Goal: Information Seeking & Learning: Understand process/instructions

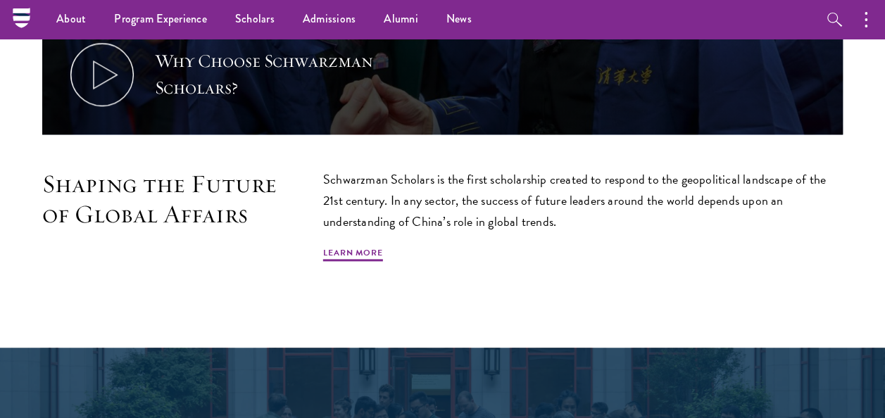
scroll to position [732, 0]
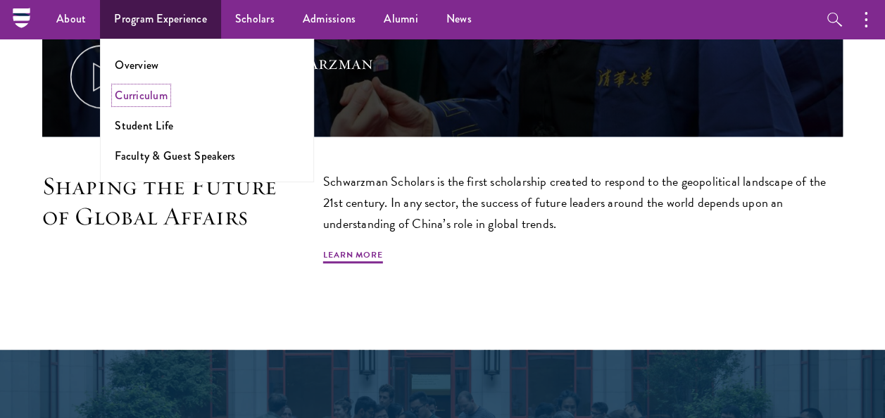
click at [154, 92] on link "Curriculum" at bounding box center [141, 95] width 53 height 16
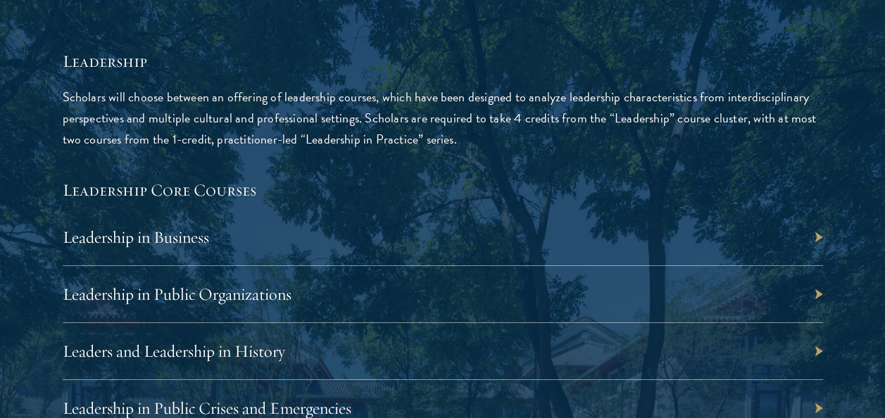
scroll to position [2326, 0]
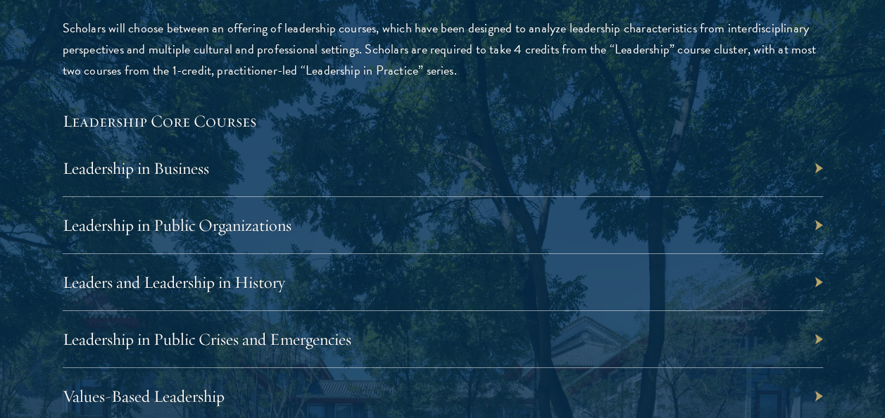
click at [354, 158] on div "Leadership in Business" at bounding box center [443, 168] width 761 height 57
click at [811, 166] on div "Leadership in Business" at bounding box center [443, 168] width 761 height 57
click at [114, 169] on link "Leadership in Business" at bounding box center [143, 168] width 146 height 21
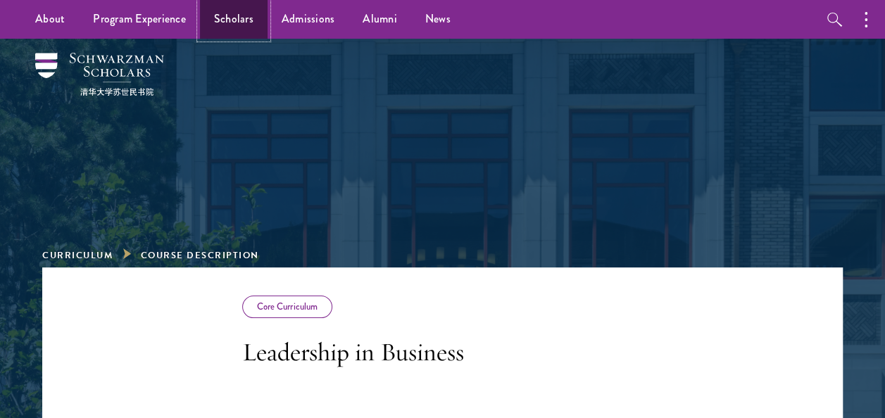
click at [235, 18] on link "Scholars" at bounding box center [234, 19] width 68 height 39
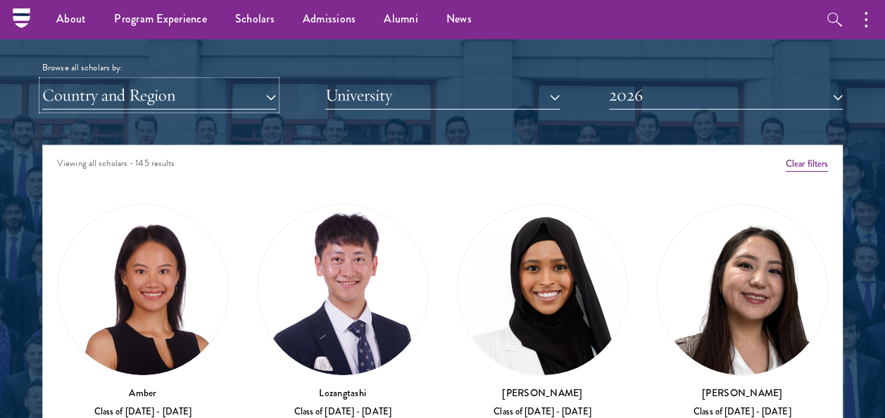
click at [235, 96] on button "Country and Region" at bounding box center [159, 95] width 234 height 29
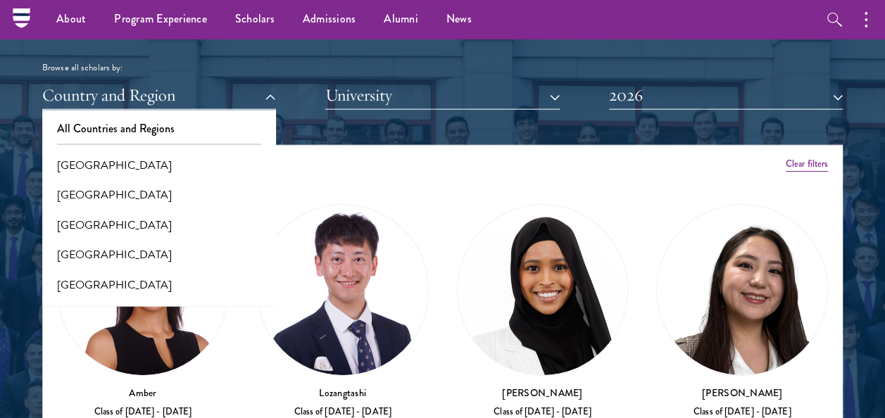
click at [613, 135] on div "Scholar Directory Congratulations and welcome to the Schwarzman Scholars Class …" at bounding box center [442, 216] width 801 height 701
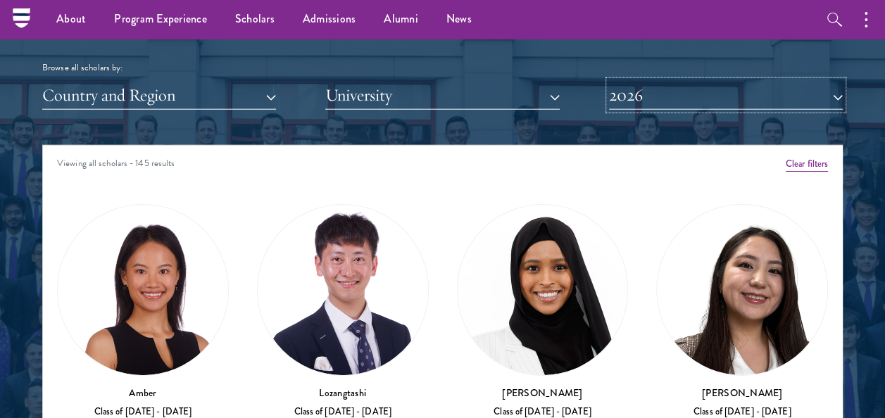
click at [795, 88] on button "2026" at bounding box center [726, 95] width 234 height 29
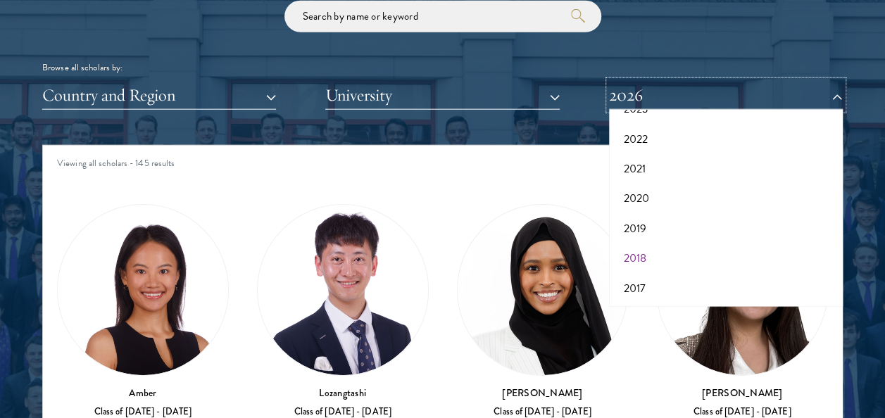
scroll to position [1770, 0]
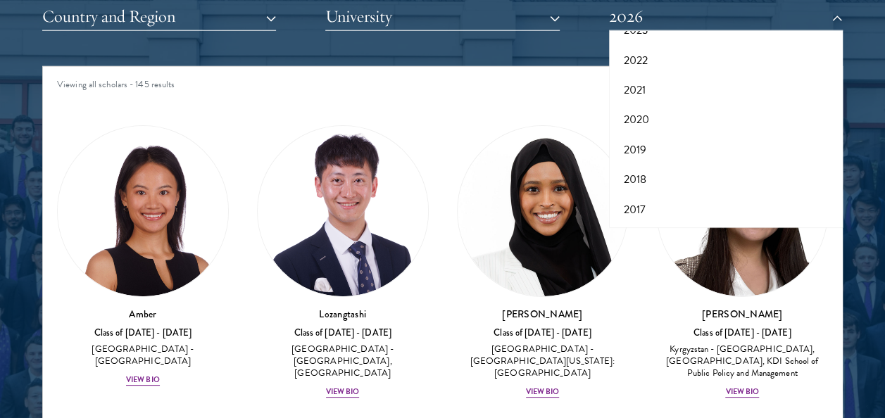
click at [870, 280] on div at bounding box center [442, 138] width 885 height 870
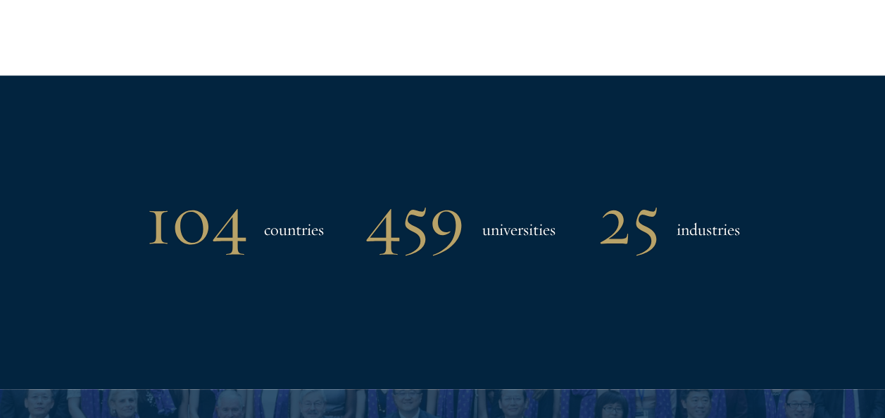
scroll to position [1112, 0]
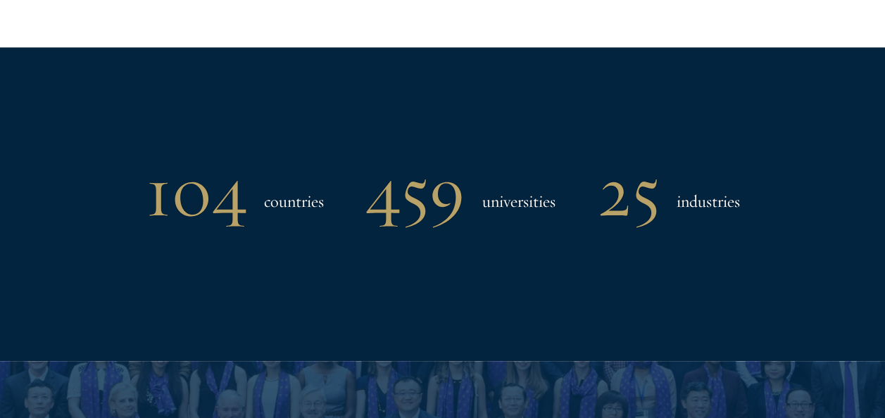
click at [221, 200] on h1 "104" at bounding box center [196, 192] width 101 height 73
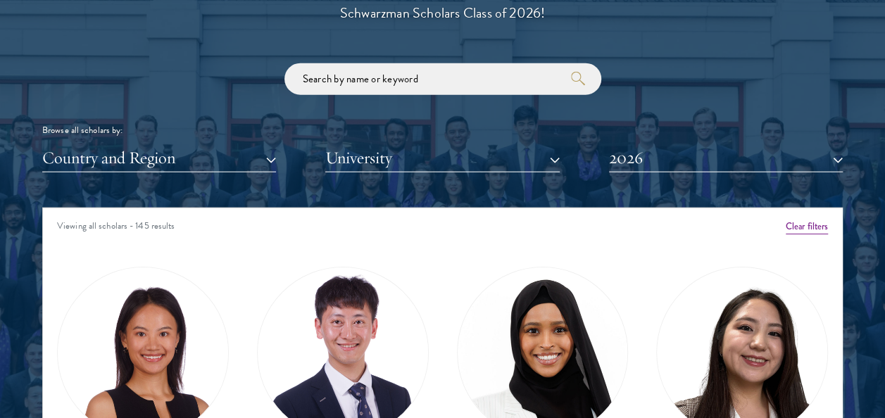
scroll to position [1630, 0]
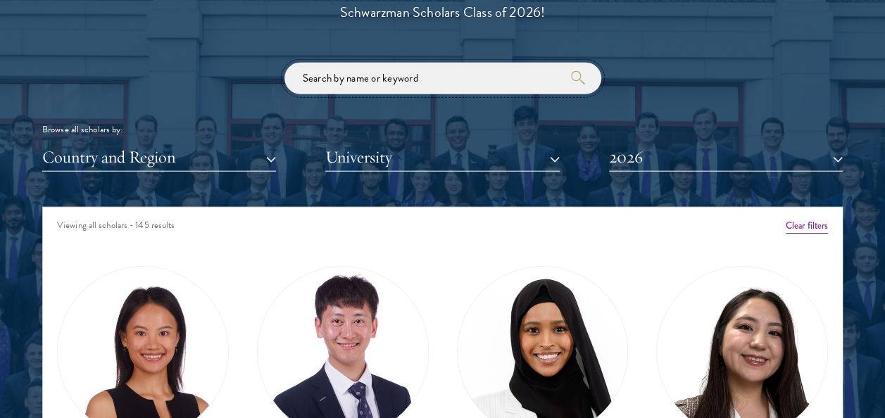
click at [372, 92] on input "search" at bounding box center [443, 79] width 317 height 32
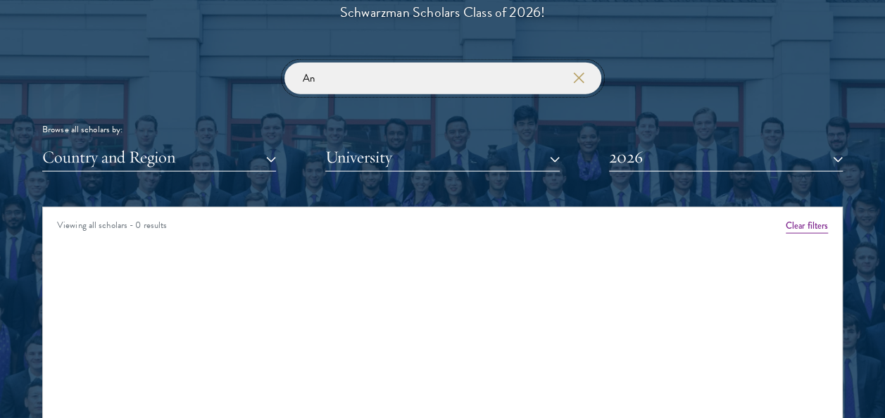
type input "A"
type input "S"
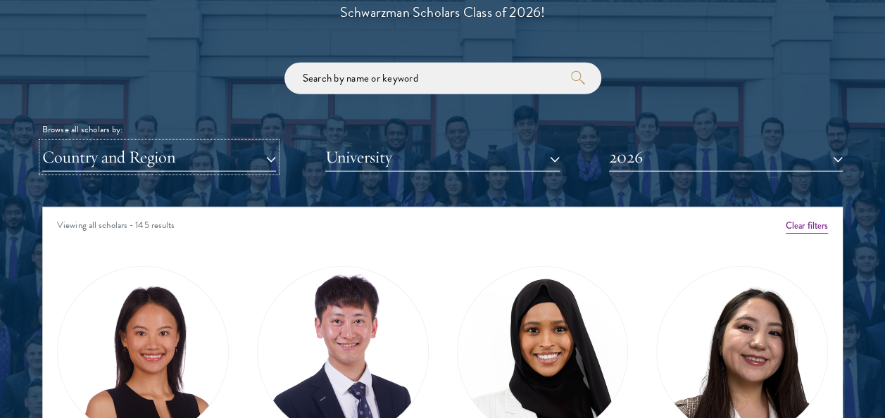
click at [265, 154] on button "Country and Region" at bounding box center [159, 157] width 234 height 29
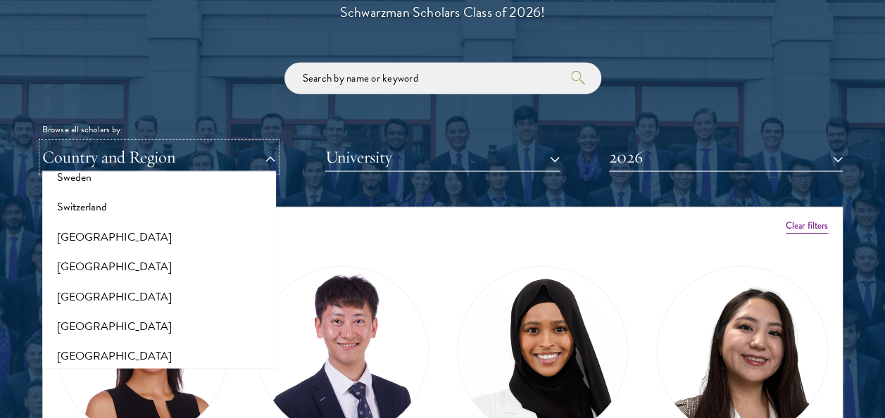
scroll to position [2630, 0]
click at [503, 189] on div "Scholar Directory Congratulations and welcome to the Schwarzman Scholars Class …" at bounding box center [442, 278] width 801 height 701
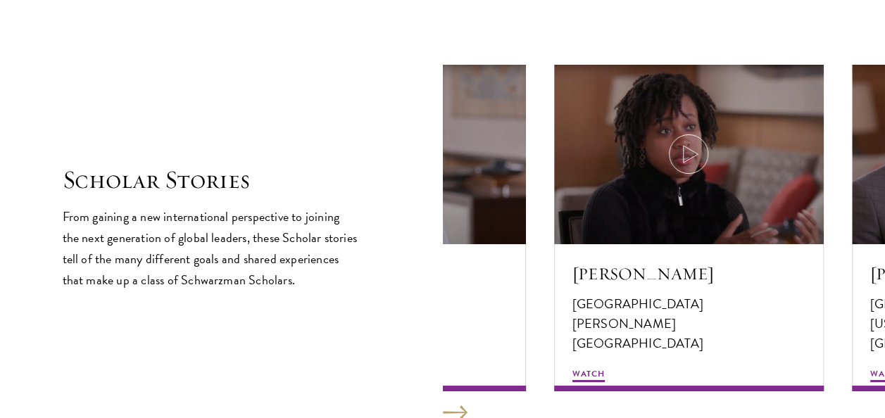
scroll to position [2397, 0]
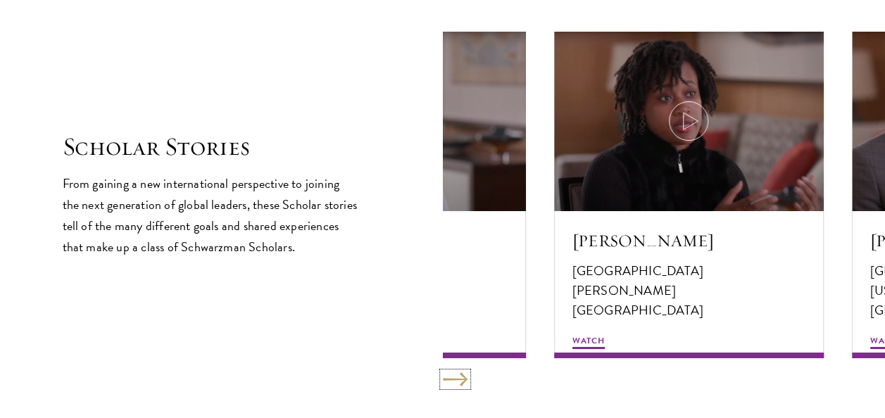
click at [459, 377] on button at bounding box center [455, 380] width 25 height 14
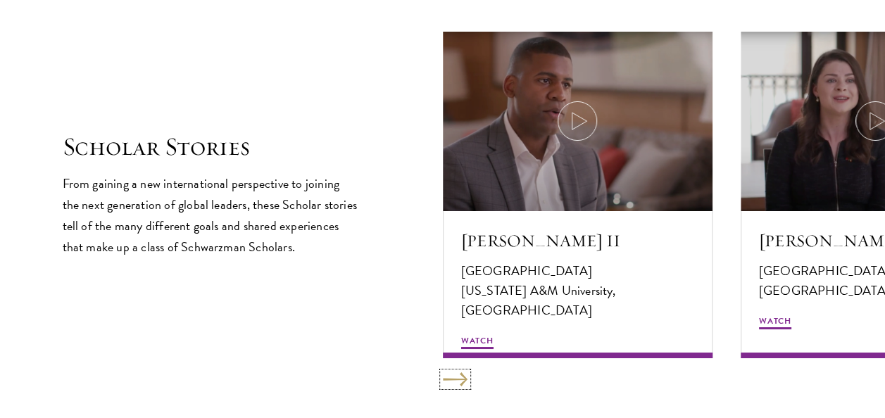
click at [459, 377] on button at bounding box center [455, 380] width 25 height 14
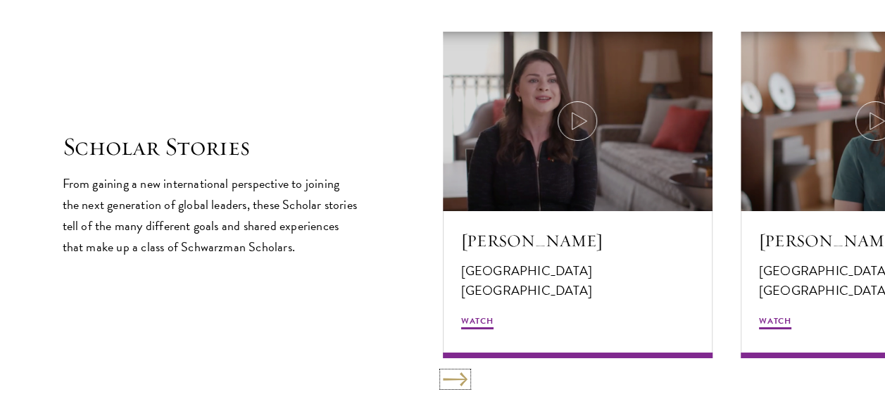
click at [459, 377] on button at bounding box center [455, 380] width 25 height 14
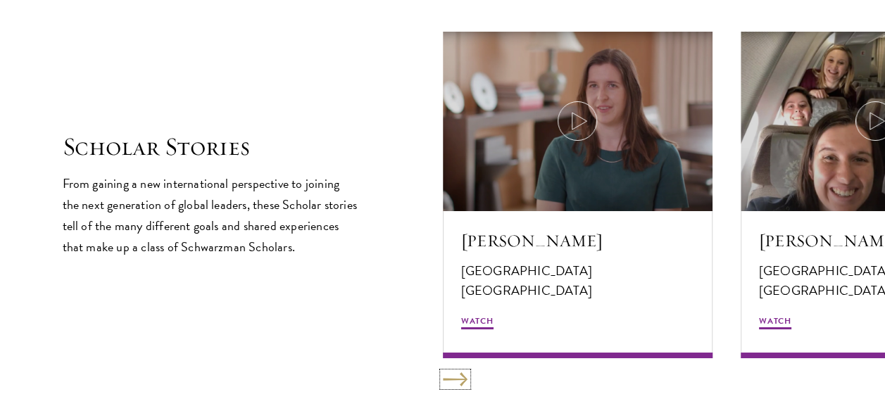
click at [459, 377] on button at bounding box center [455, 380] width 25 height 14
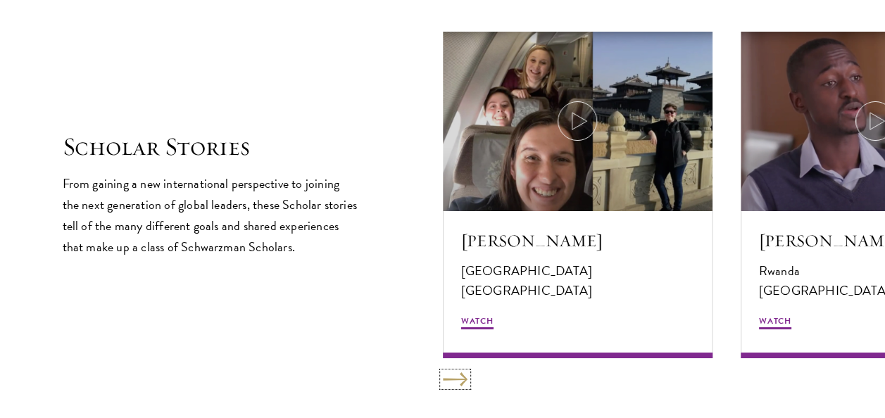
click at [459, 377] on button at bounding box center [455, 380] width 25 height 14
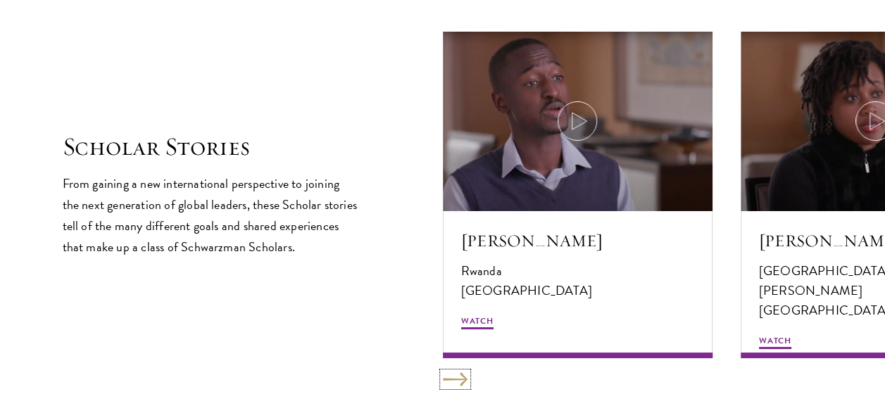
click at [459, 377] on button at bounding box center [455, 380] width 25 height 14
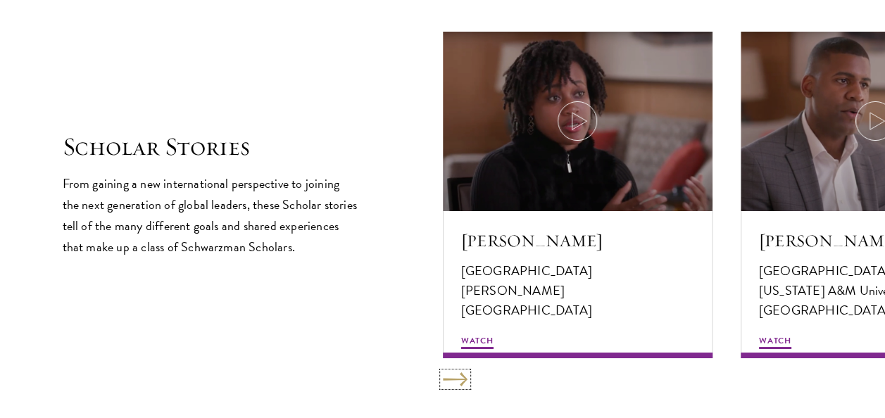
click at [459, 377] on button at bounding box center [455, 380] width 25 height 14
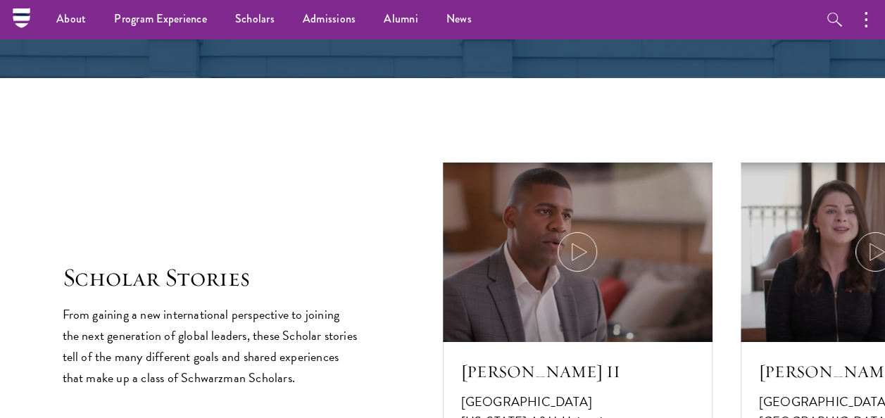
scroll to position [2234, 0]
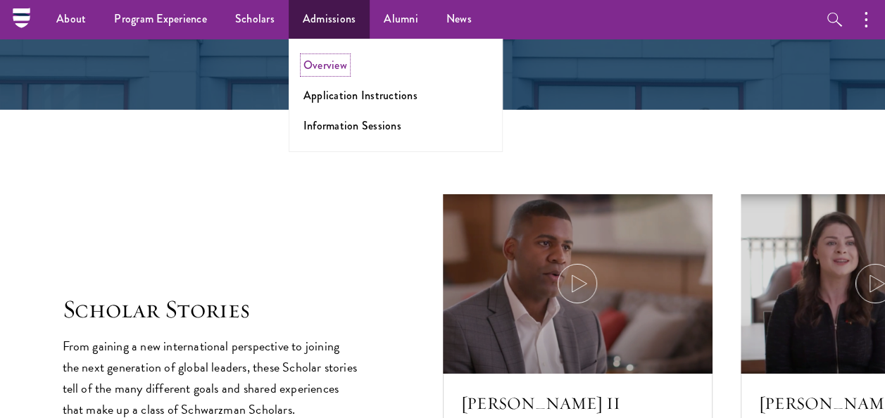
click at [332, 58] on link "Overview" at bounding box center [326, 65] width 44 height 16
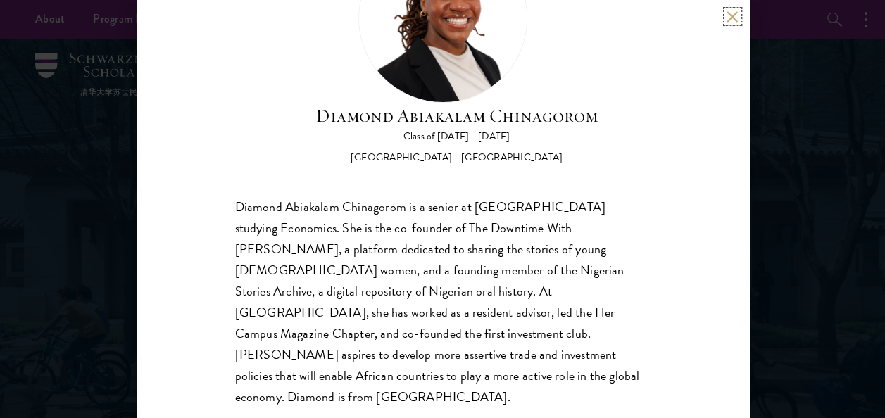
scroll to position [119, 0]
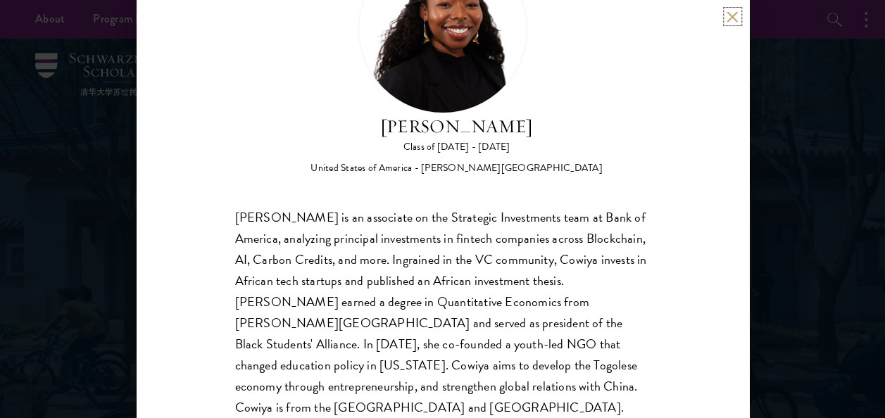
scroll to position [99, 0]
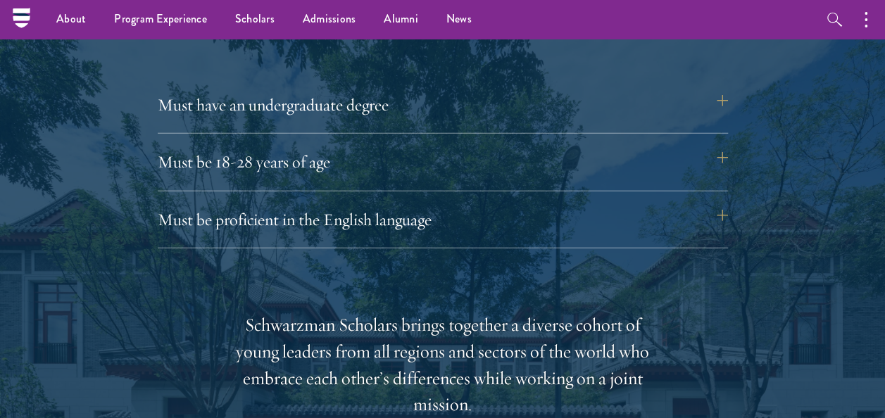
scroll to position [1944, 0]
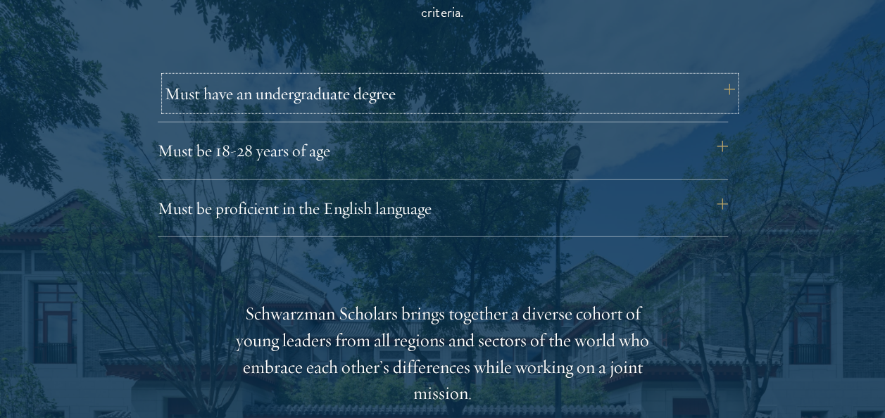
click at [282, 107] on button "Must have an undergraduate degree" at bounding box center [450, 94] width 570 height 34
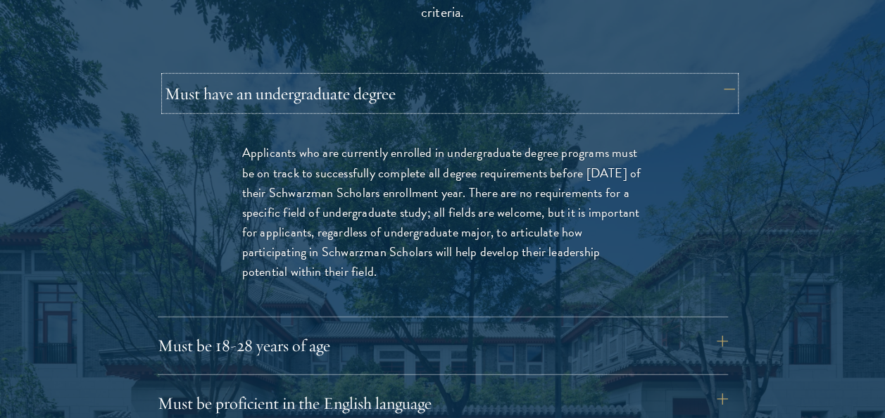
click at [282, 107] on button "Must have an undergraduate degree" at bounding box center [450, 94] width 570 height 34
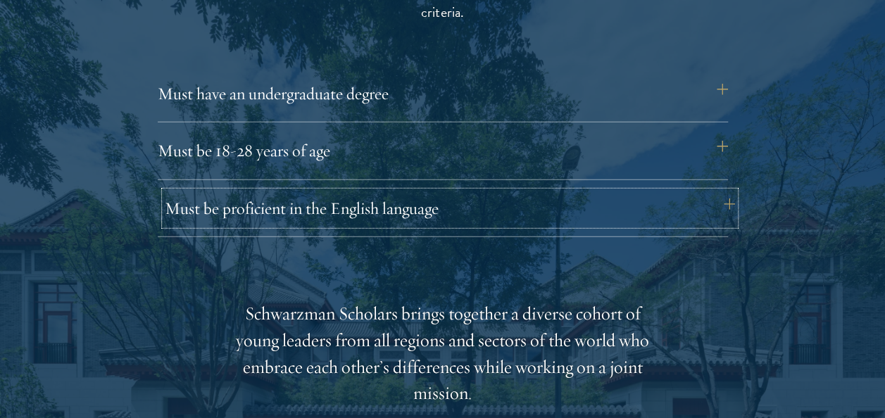
click at [294, 207] on button "Must be proficient in the English language" at bounding box center [450, 209] width 570 height 34
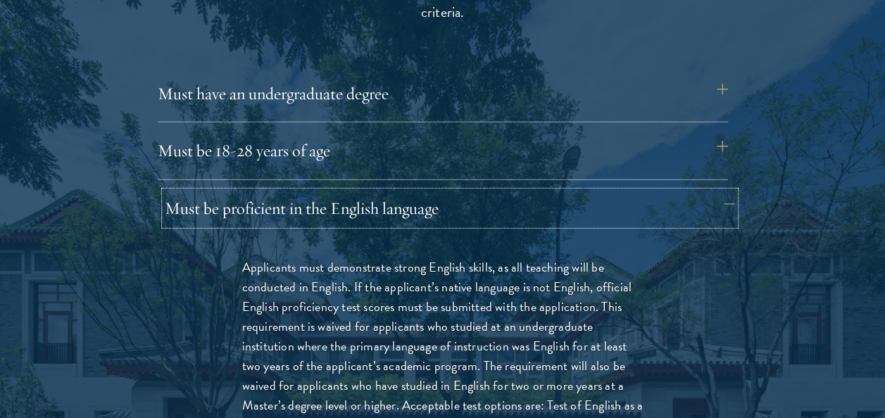
drag, startPoint x: 294, startPoint y: 207, endPoint x: 244, endPoint y: 196, distance: 50.6
click at [244, 196] on button "Must be proficient in the English language" at bounding box center [450, 209] width 570 height 34
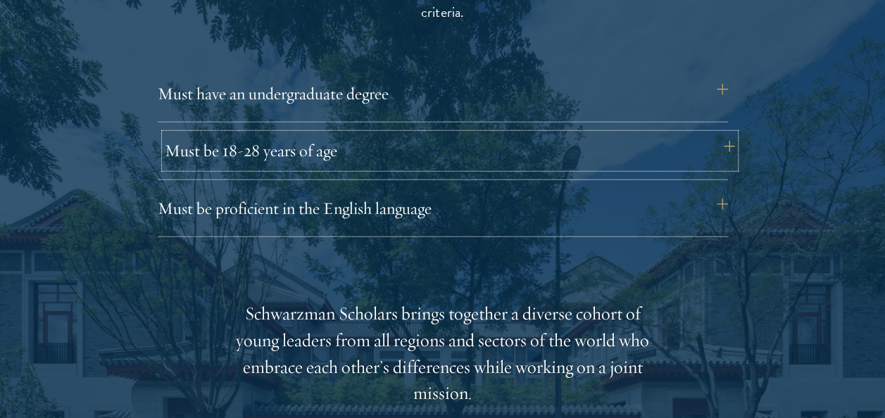
click at [242, 158] on button "Must be 18-28 years of age" at bounding box center [450, 151] width 570 height 34
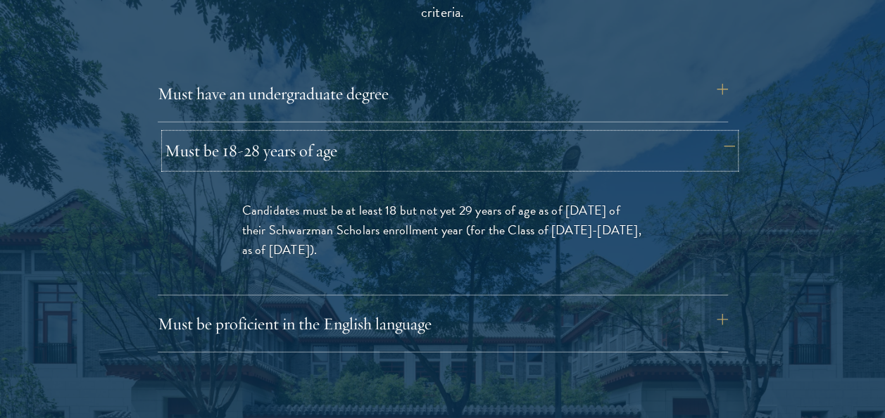
click at [242, 158] on button "Must be 18-28 years of age" at bounding box center [450, 151] width 570 height 34
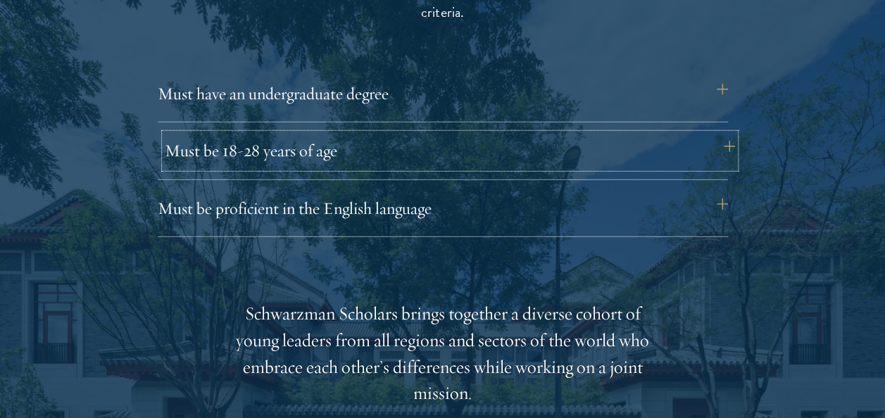
click at [242, 158] on button "Must be 18-28 years of age" at bounding box center [450, 151] width 570 height 34
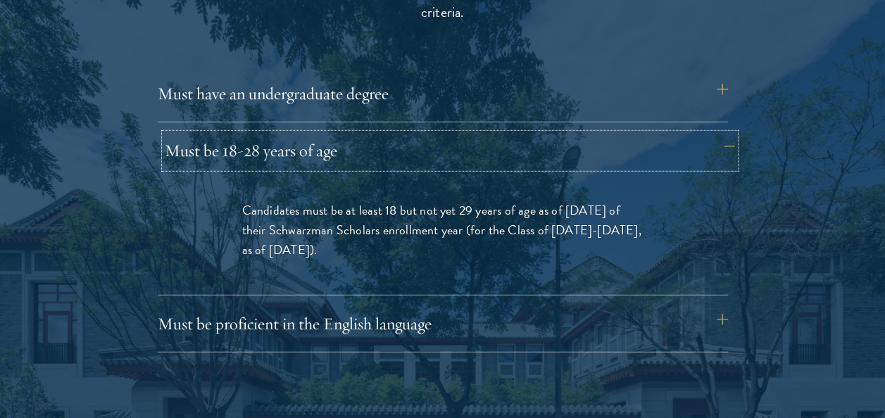
click at [242, 158] on button "Must be 18-28 years of age" at bounding box center [450, 151] width 570 height 34
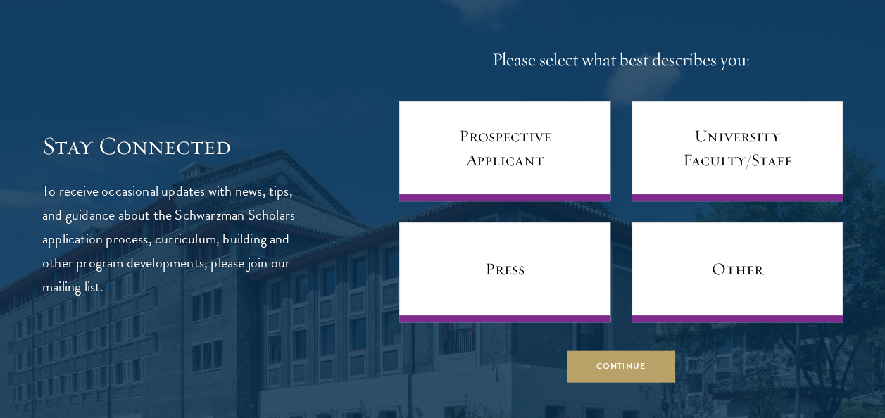
scroll to position [5361, 0]
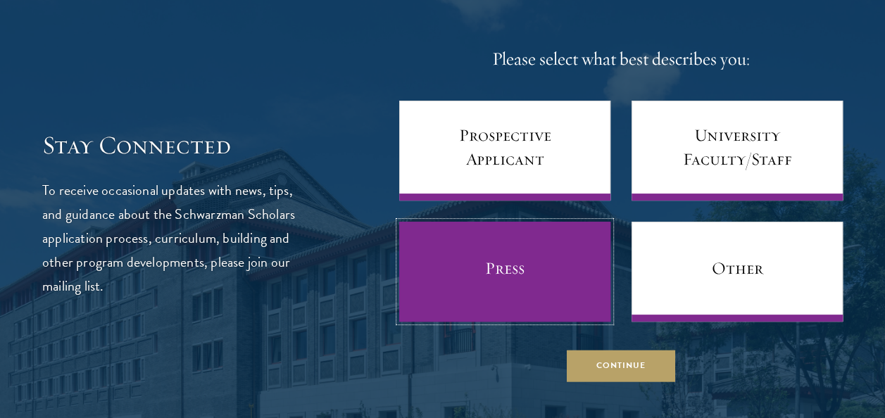
click at [497, 273] on link "Press" at bounding box center [504, 272] width 211 height 100
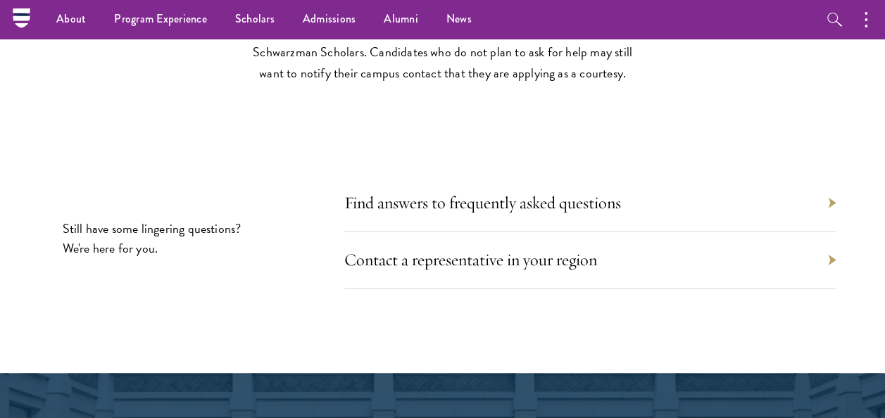
scroll to position [6035, 0]
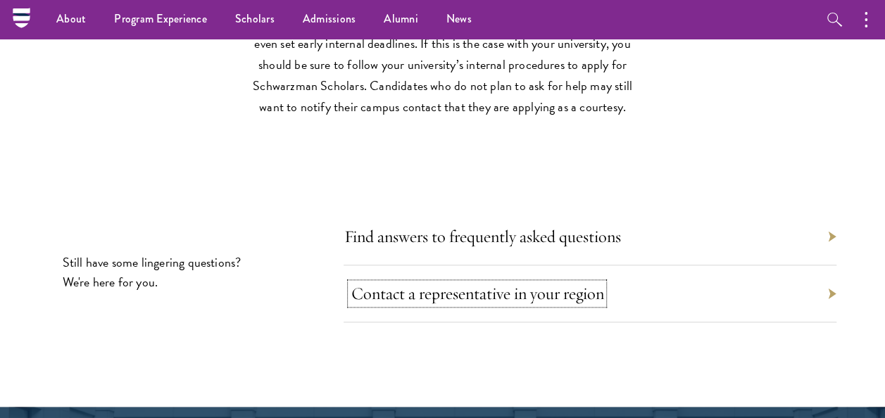
click at [489, 292] on link "Contact a representative in your region" at bounding box center [477, 293] width 253 height 21
click at [477, 289] on link "Contact a representative in your region" at bounding box center [477, 293] width 253 height 21
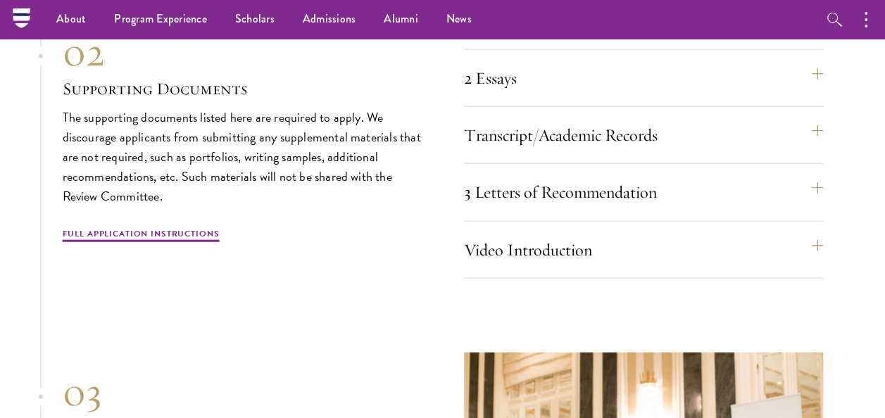
scroll to position [4107, 0]
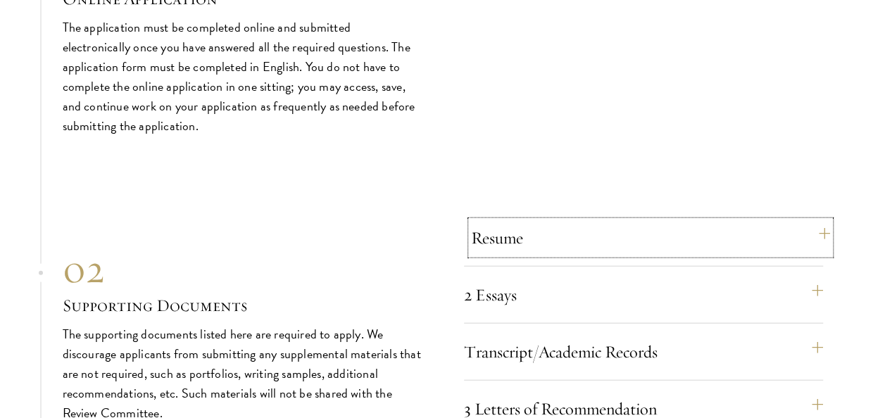
click at [558, 237] on button "Resume" at bounding box center [650, 238] width 359 height 34
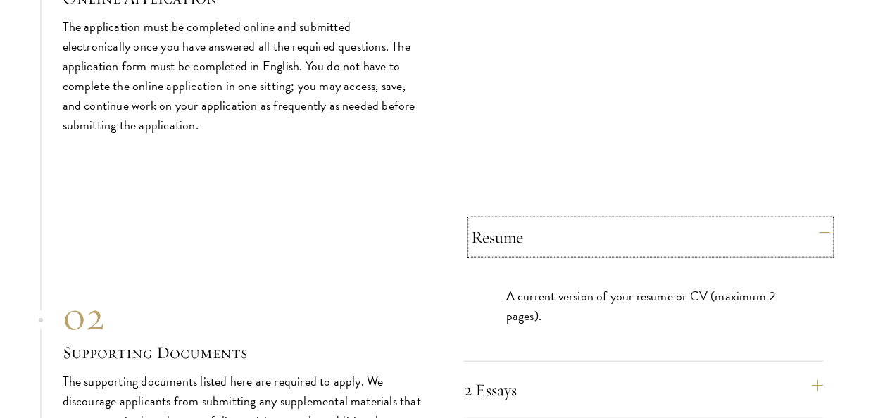
scroll to position [4163, 0]
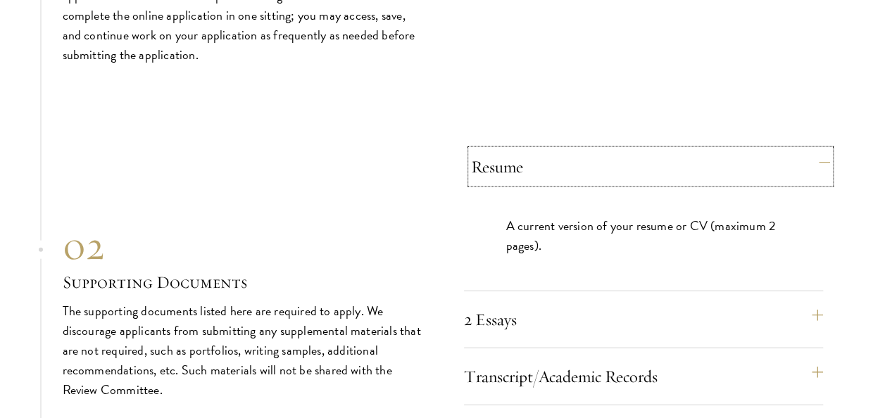
click at [532, 174] on button "Resume" at bounding box center [650, 167] width 359 height 34
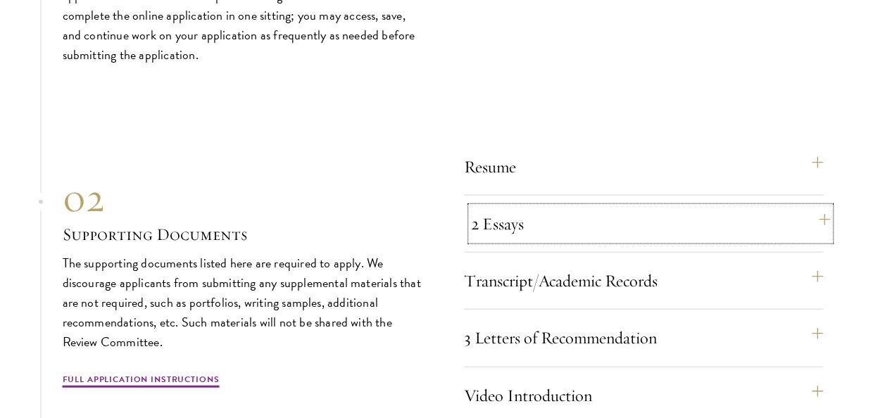
click at [548, 225] on button "2 Essays" at bounding box center [650, 224] width 359 height 34
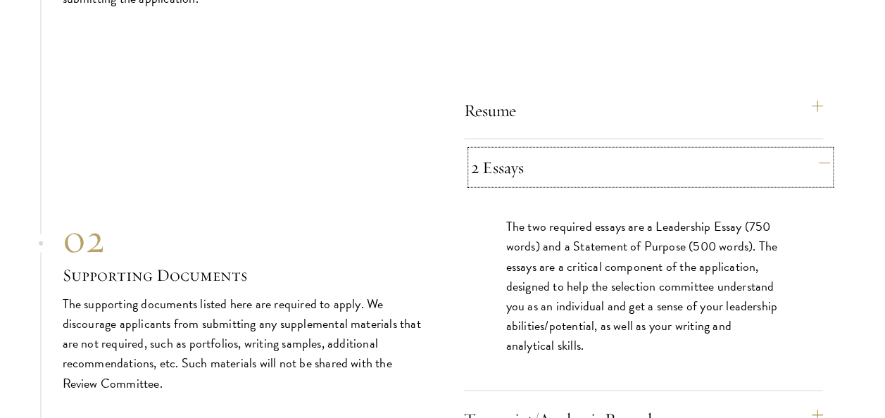
scroll to position [4220, 0]
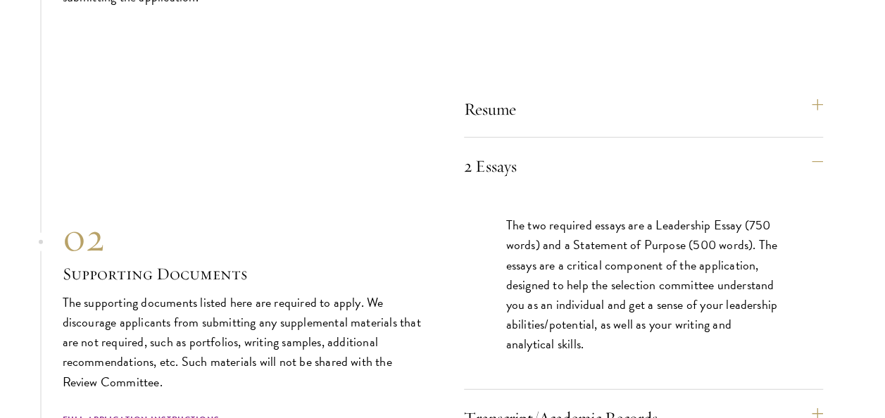
click at [525, 190] on div "2 Essays The two required essays are a Leadership Essay (750 words) and a State…" at bounding box center [643, 269] width 359 height 241
click at [472, 172] on button "2 Essays" at bounding box center [650, 166] width 359 height 34
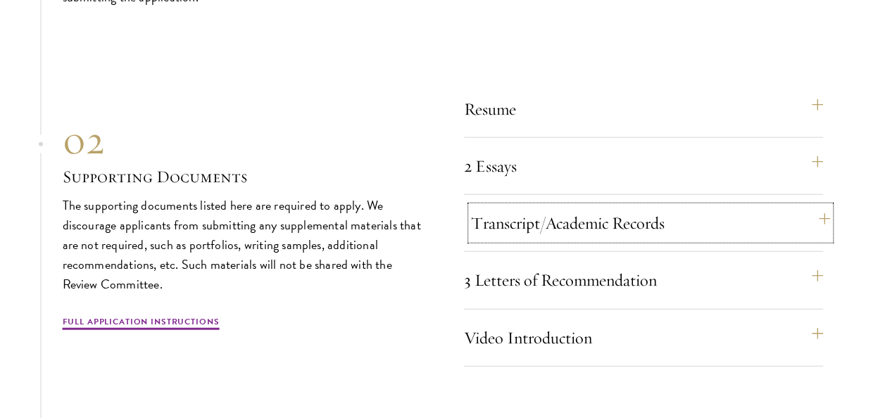
click at [538, 226] on button "Transcript/Academic Records" at bounding box center [650, 223] width 359 height 34
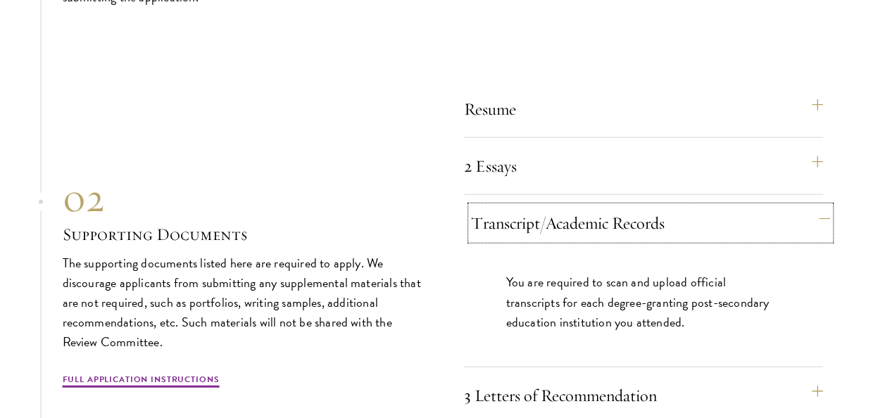
click at [538, 226] on button "Transcript/Academic Records" at bounding box center [650, 223] width 359 height 34
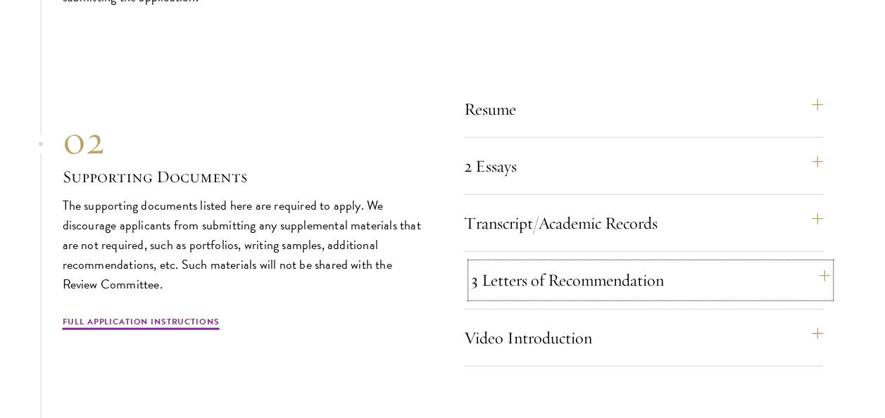
click at [531, 280] on button "3 Letters of Recommendation" at bounding box center [650, 280] width 359 height 34
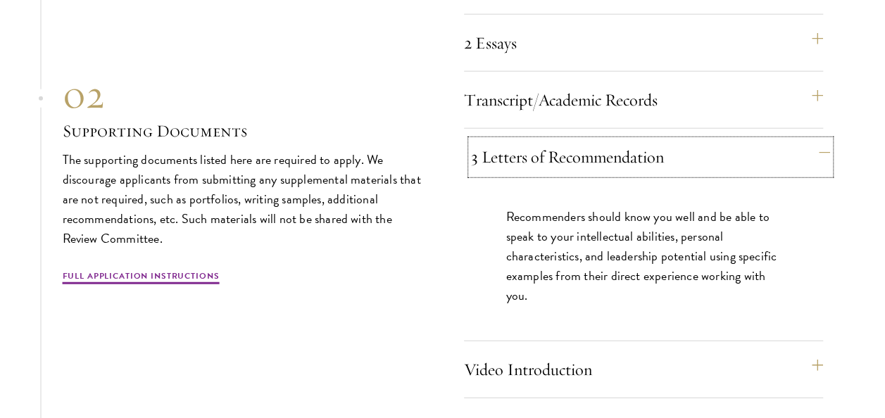
scroll to position [4344, 0]
click at [516, 165] on button "3 Letters of Recommendation" at bounding box center [650, 156] width 359 height 34
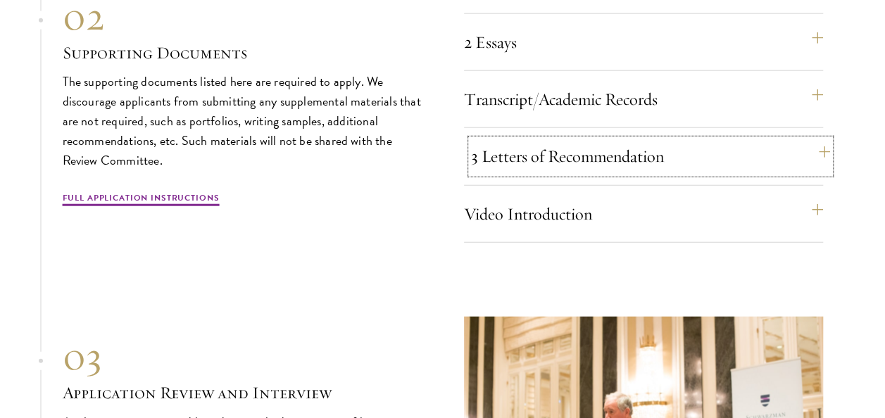
click at [476, 156] on button "3 Letters of Recommendation" at bounding box center [650, 156] width 359 height 34
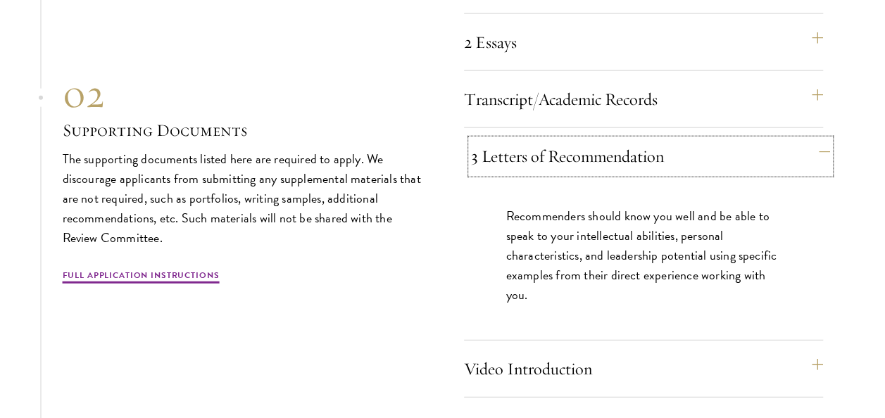
click at [476, 156] on button "3 Letters of Recommendation" at bounding box center [650, 156] width 359 height 34
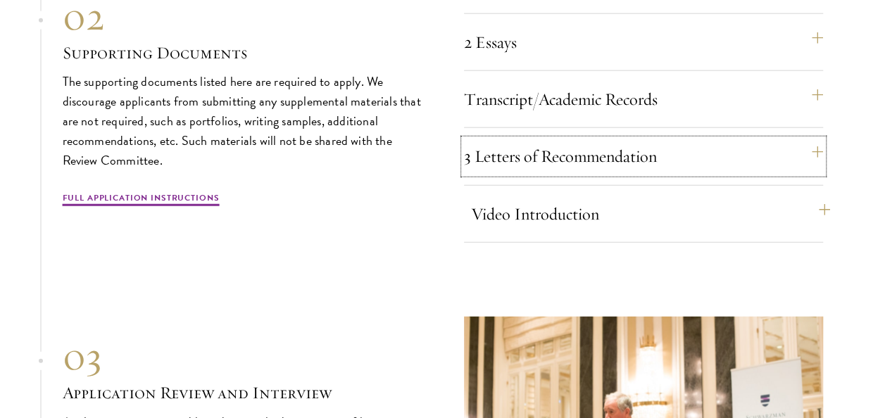
scroll to position [4436, 0]
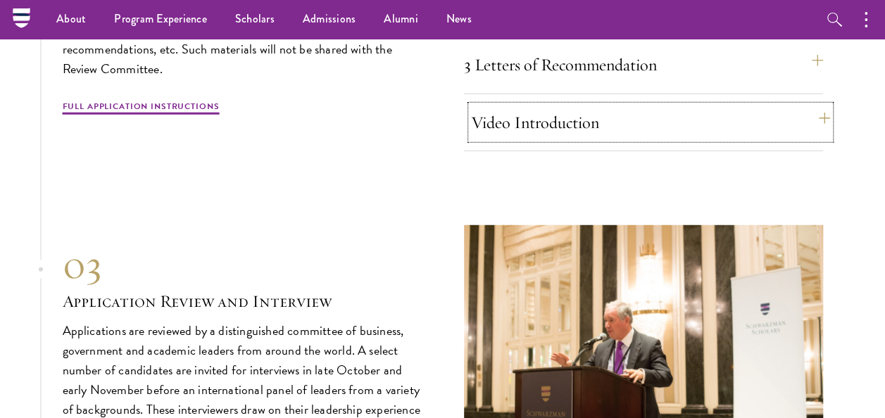
click at [511, 130] on button "Video Introduction" at bounding box center [650, 123] width 359 height 34
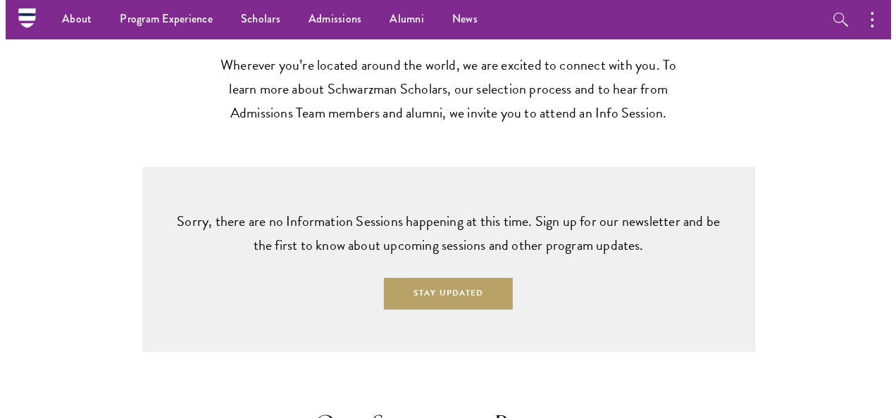
scroll to position [3466, 0]
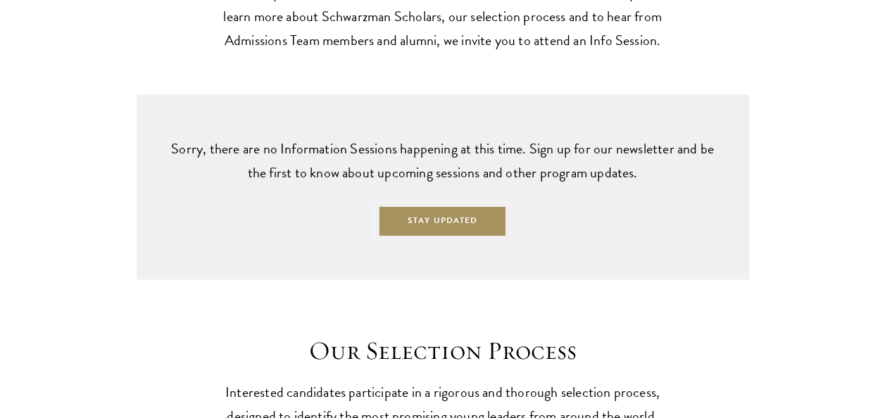
click at [417, 215] on button "Stay Updated" at bounding box center [442, 222] width 129 height 32
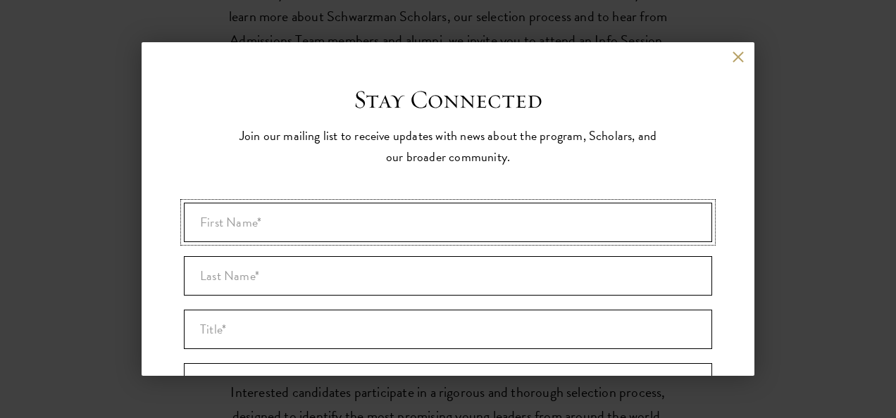
click at [425, 230] on input "First Name* *" at bounding box center [448, 222] width 528 height 39
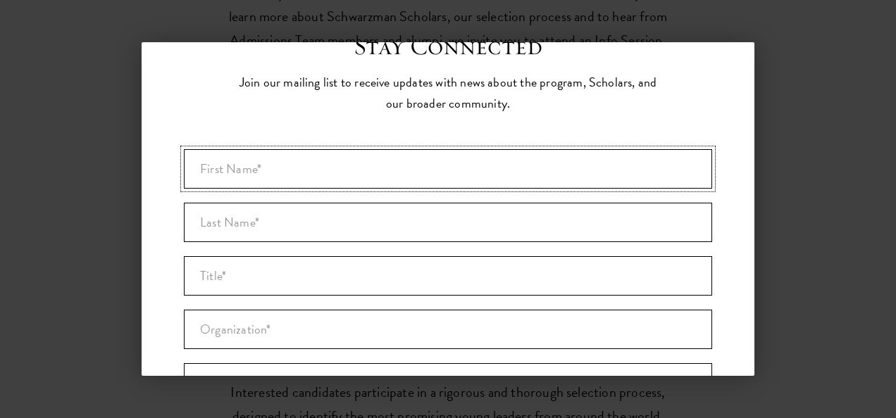
scroll to position [59, 0]
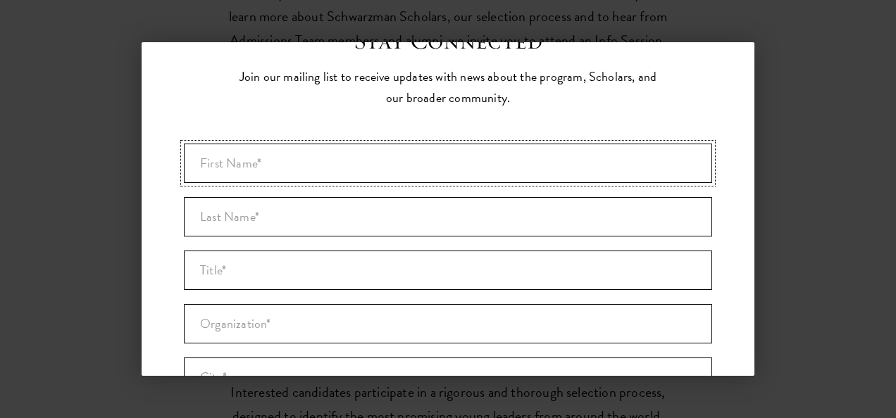
type input "Ornela"
type input "De Aguiar"
type input "Luanda"
type input "[GEOGRAPHIC_DATA]"
type input "ornelalessia@gmail.com"
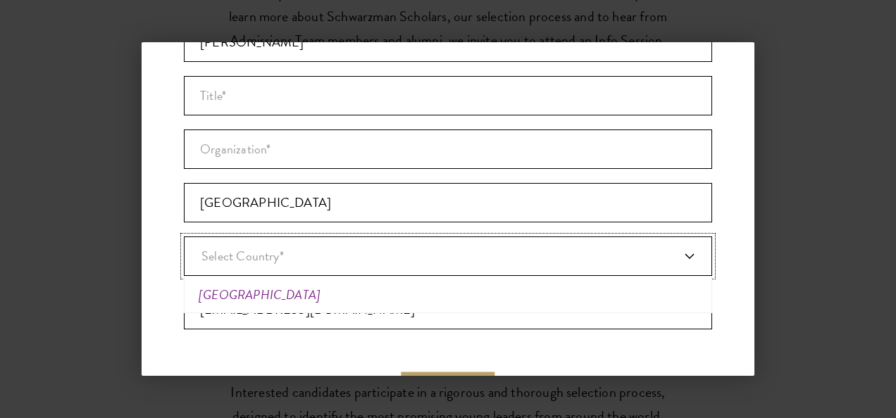
scroll to position [234, 0]
click at [237, 290] on li "[GEOGRAPHIC_DATA]" at bounding box center [448, 294] width 520 height 29
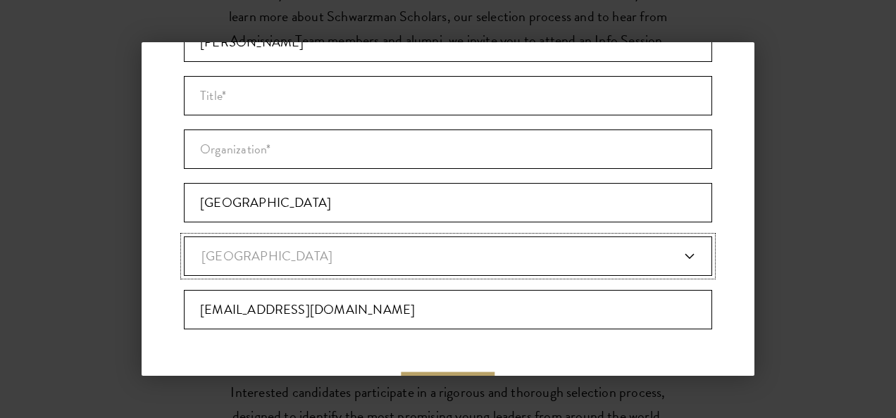
scroll to position [170, 0]
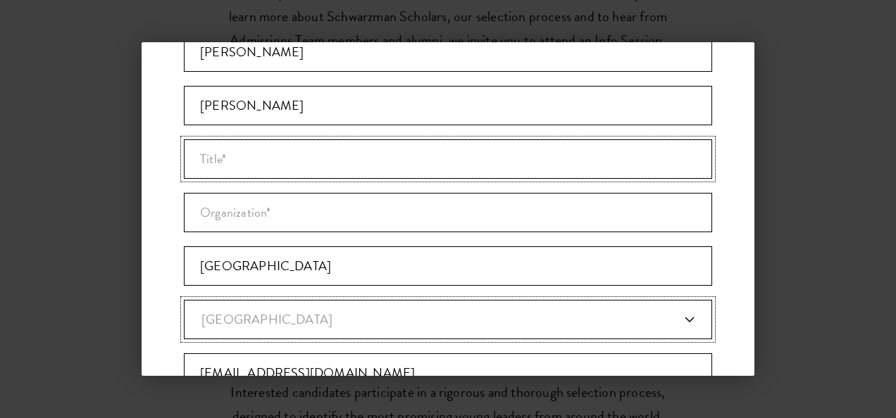
click at [230, 168] on input "Title *" at bounding box center [448, 158] width 528 height 39
type input "N"
type input "Marketing and Communications Officer"
click at [254, 215] on input "Organization *" at bounding box center [448, 212] width 528 height 39
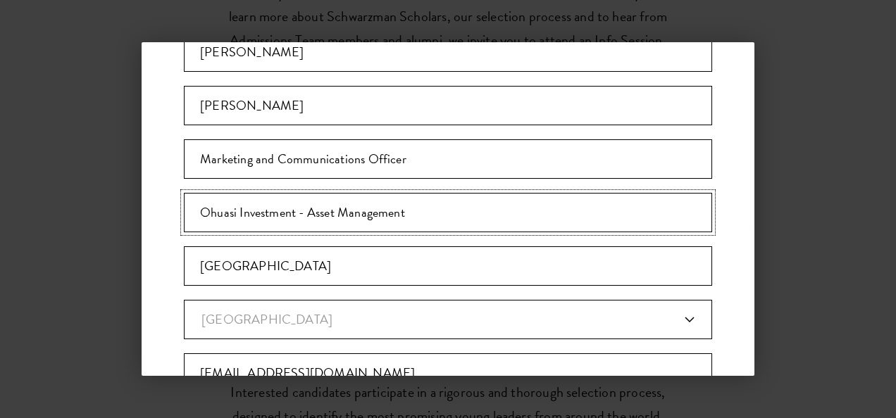
scroll to position [318, 0]
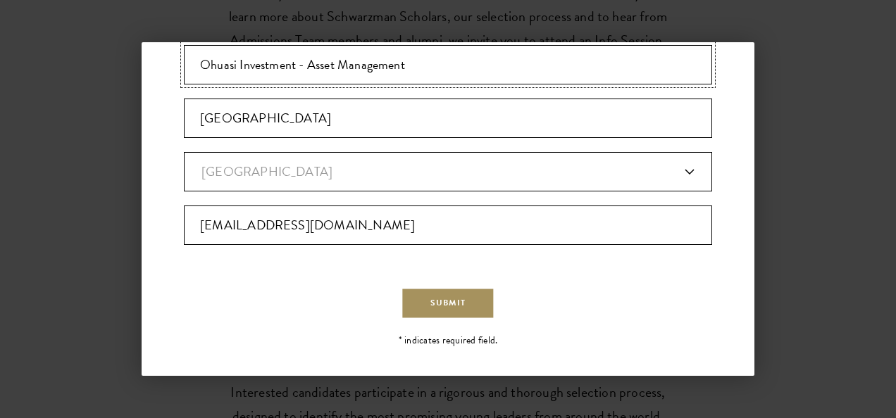
type input "Ohuasi Investment - Asset Management"
click at [469, 292] on button "Submit" at bounding box center [448, 303] width 94 height 32
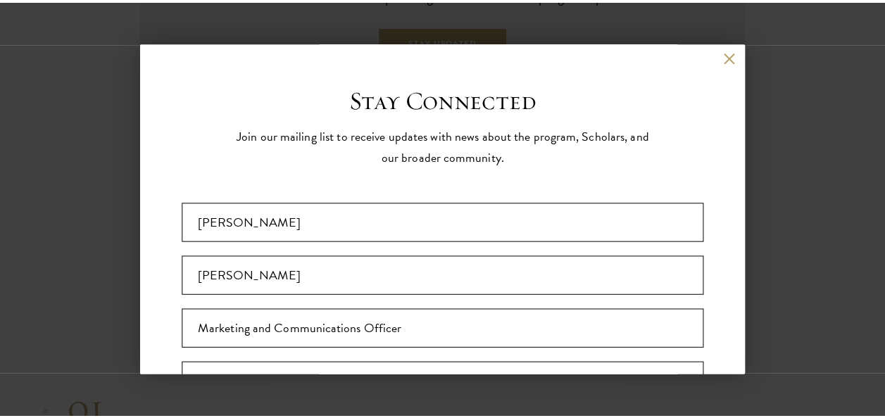
scroll to position [0, 0]
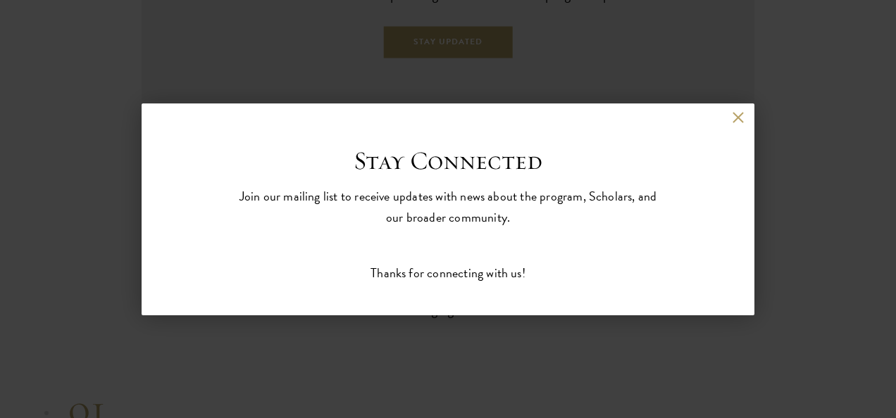
click at [547, 326] on div "Back Stay Connected Please select what best describes you: Prospective Applican…" at bounding box center [448, 209] width 896 height 334
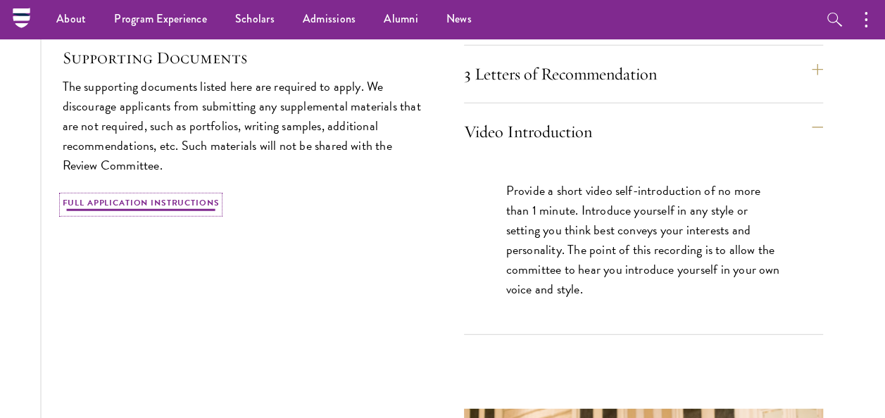
scroll to position [4426, 0]
click at [520, 139] on button "Video Introduction" at bounding box center [650, 132] width 359 height 34
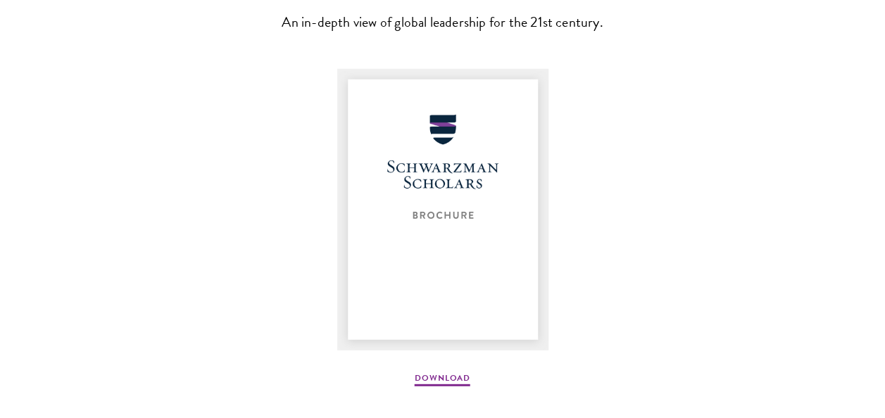
scroll to position [1906, 0]
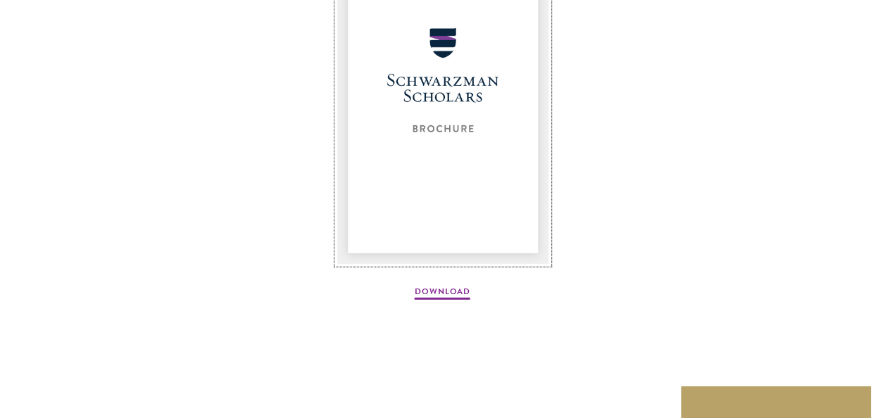
click at [496, 185] on img at bounding box center [442, 123] width 211 height 282
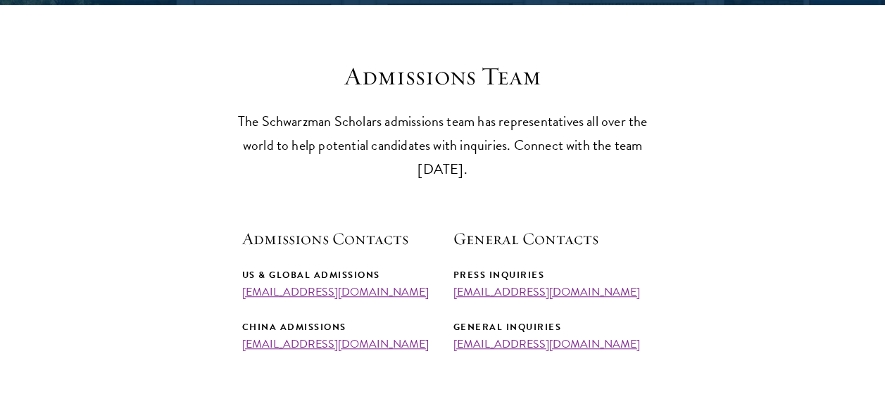
scroll to position [0, 0]
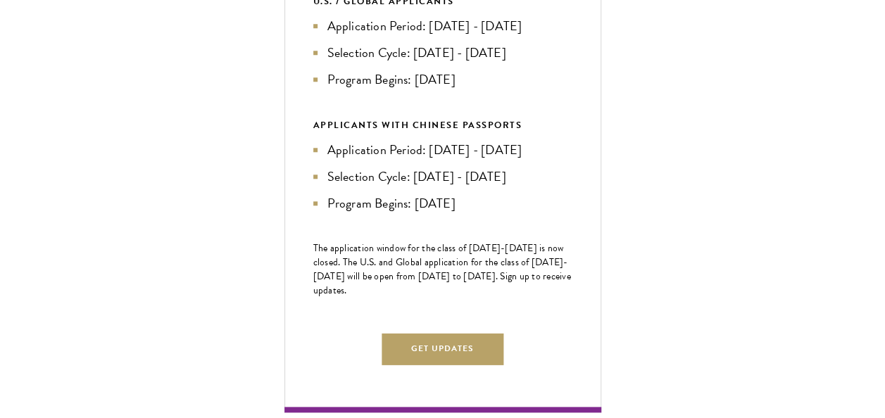
scroll to position [594, 0]
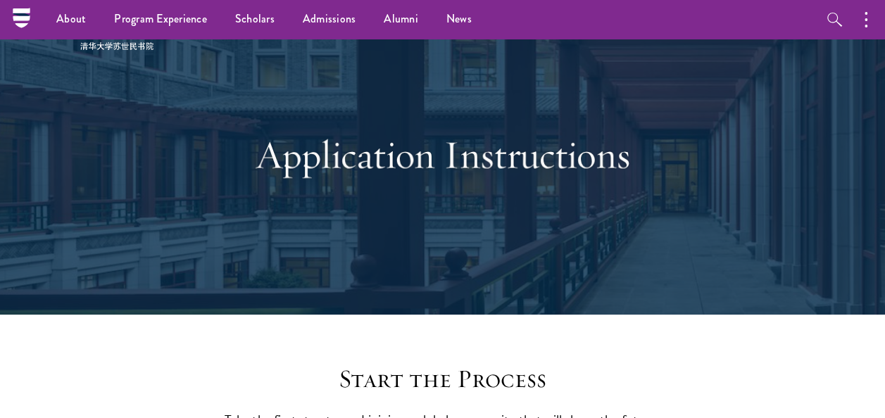
scroll to position [0, 0]
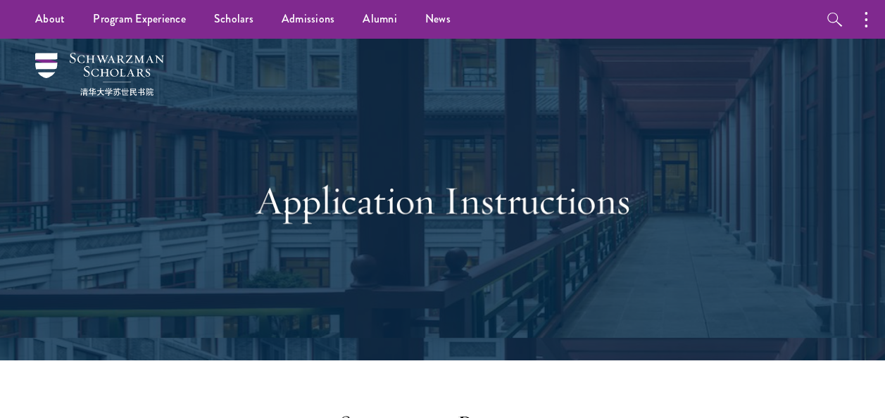
click at [686, 170] on div "Application Instructions" at bounding box center [442, 200] width 801 height 322
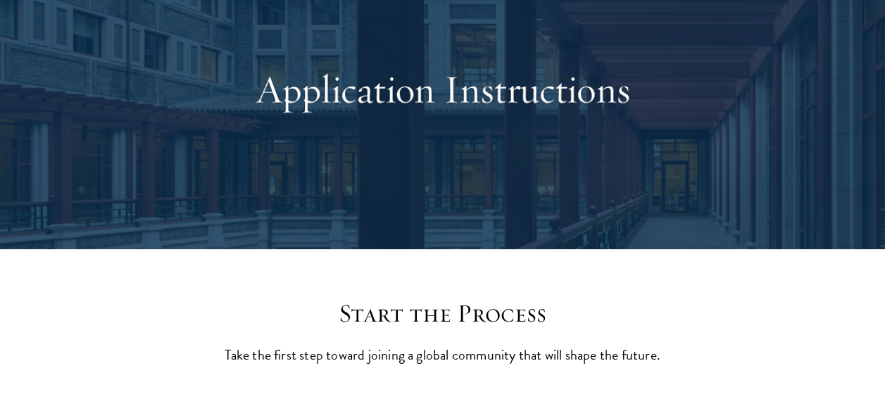
scroll to position [118, 0]
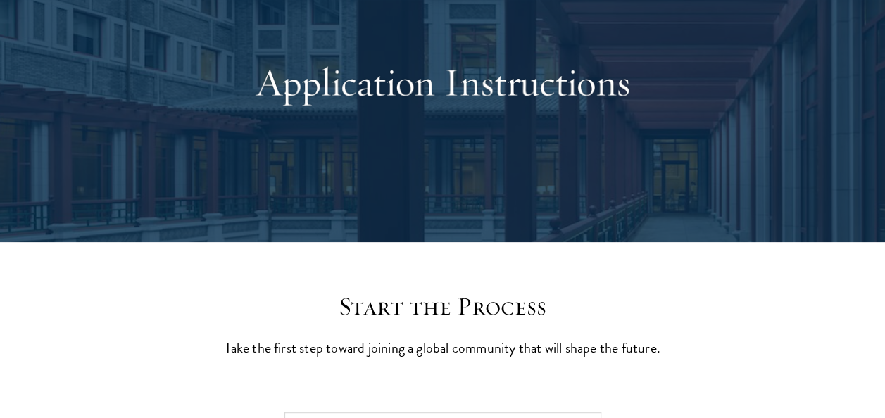
click at [686, 170] on div "Application Instructions" at bounding box center [442, 81] width 801 height 322
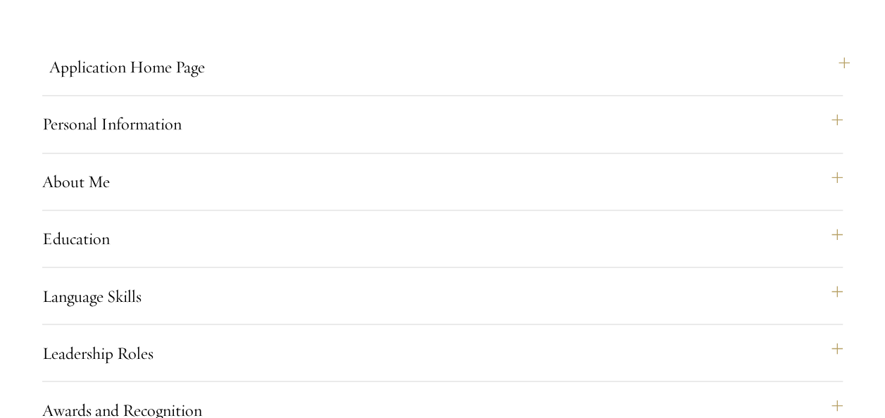
scroll to position [1035, 0]
click at [211, 83] on button "Application Home Page" at bounding box center [449, 66] width 801 height 34
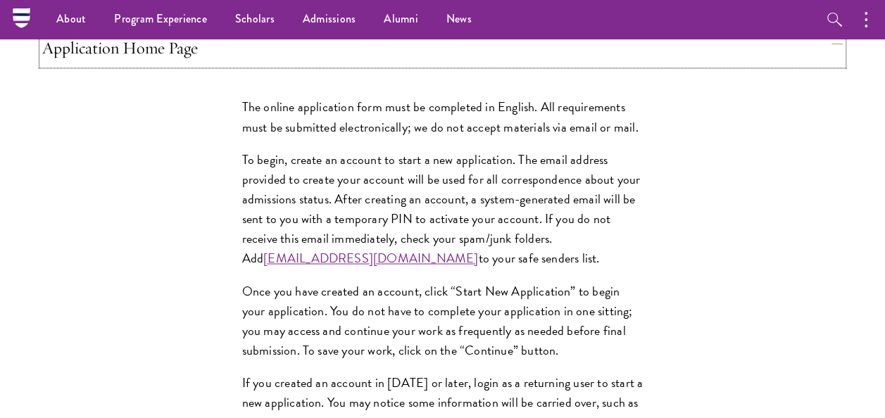
scroll to position [1053, 0]
click at [185, 65] on button "Application Home Page" at bounding box center [449, 49] width 801 height 34
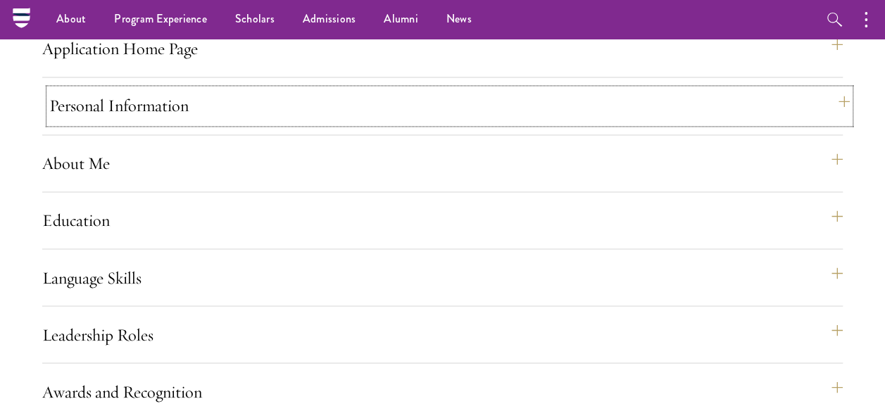
click at [197, 112] on button "Personal Information" at bounding box center [449, 106] width 801 height 34
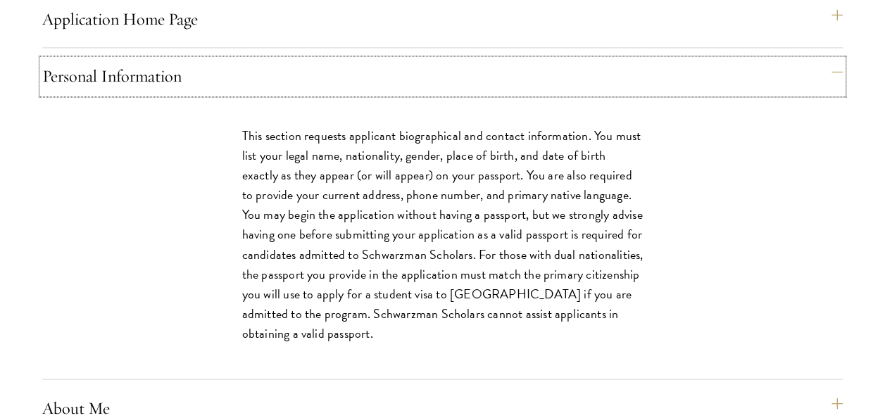
scroll to position [1083, 0]
click at [163, 122] on div "Personal Information This section requests applicant biographical and contact i…" at bounding box center [442, 218] width 801 height 320
click at [145, 92] on button "Personal Information" at bounding box center [449, 75] width 801 height 34
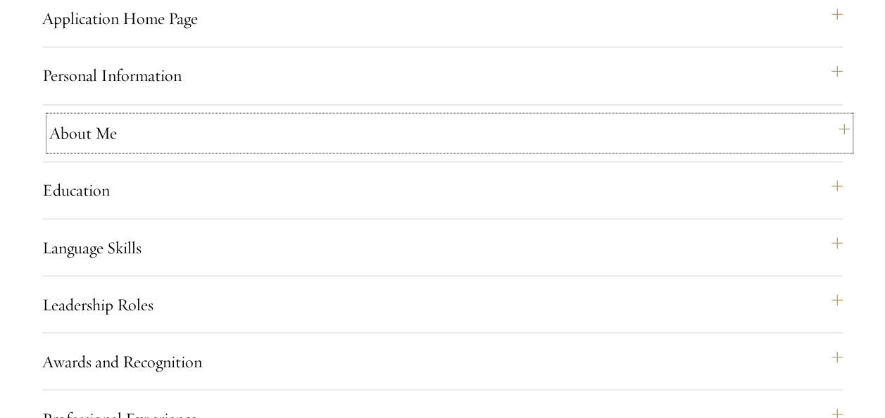
click at [152, 150] on button "About Me" at bounding box center [449, 133] width 801 height 34
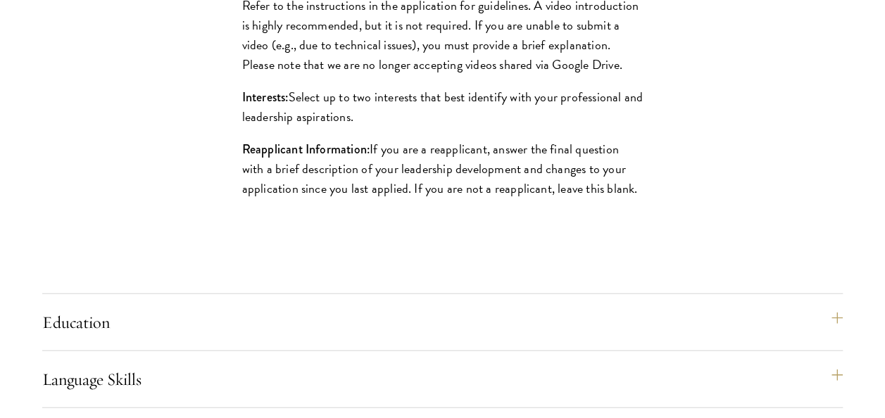
scroll to position [1533, 0]
